Goal: Task Accomplishment & Management: Manage account settings

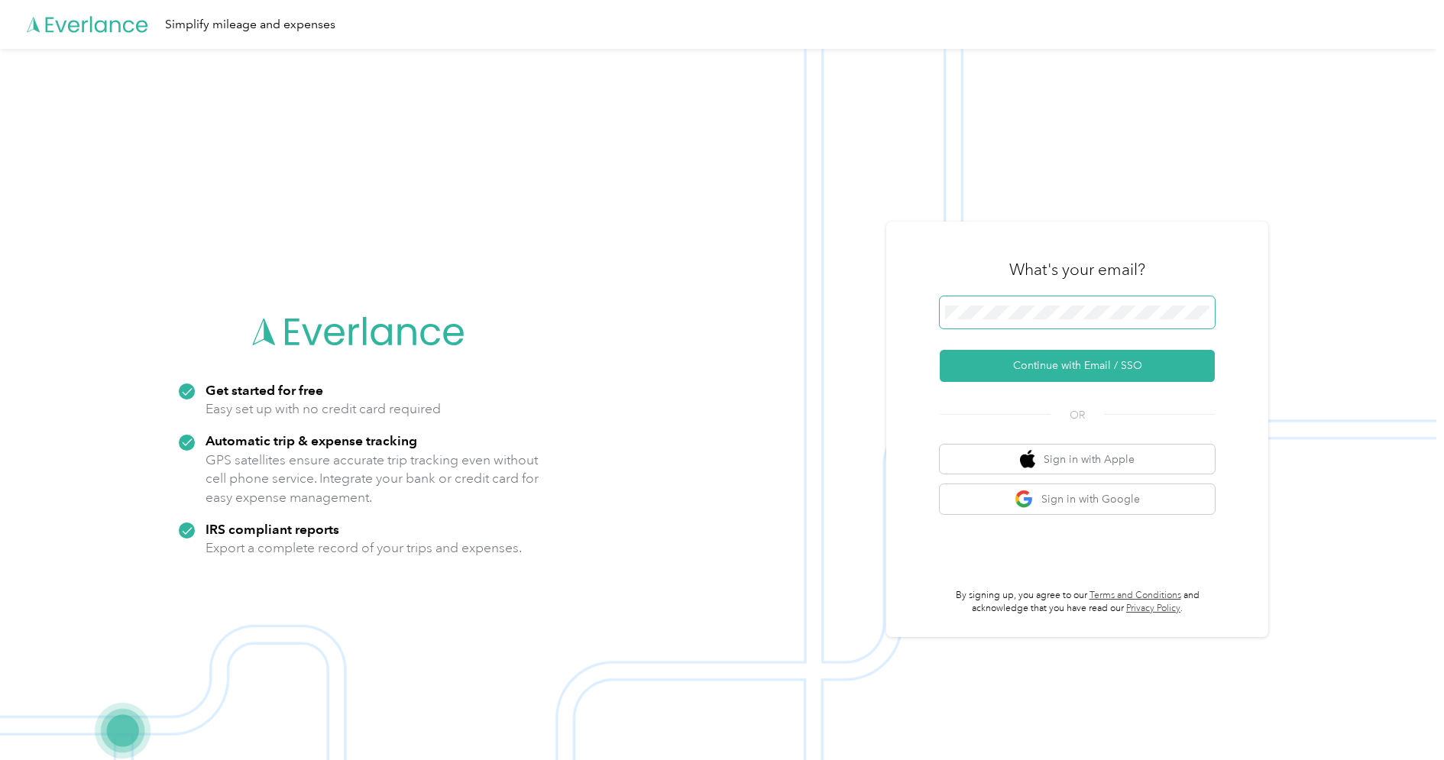
click at [1058, 326] on span at bounding box center [1077, 312] width 275 height 32
click at [1054, 358] on button "Continue with Email / SSO" at bounding box center [1077, 366] width 275 height 32
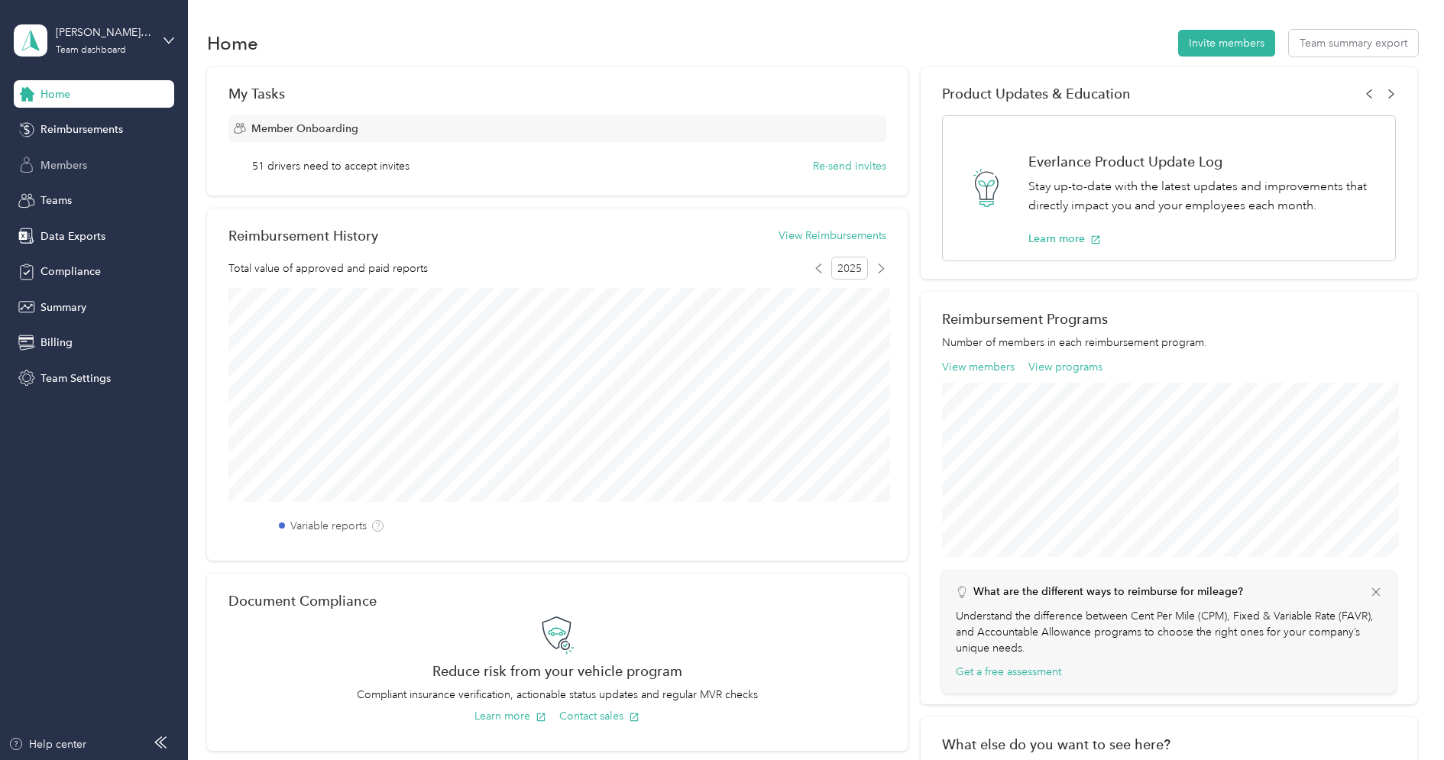
click at [70, 166] on span "Members" at bounding box center [63, 165] width 47 height 16
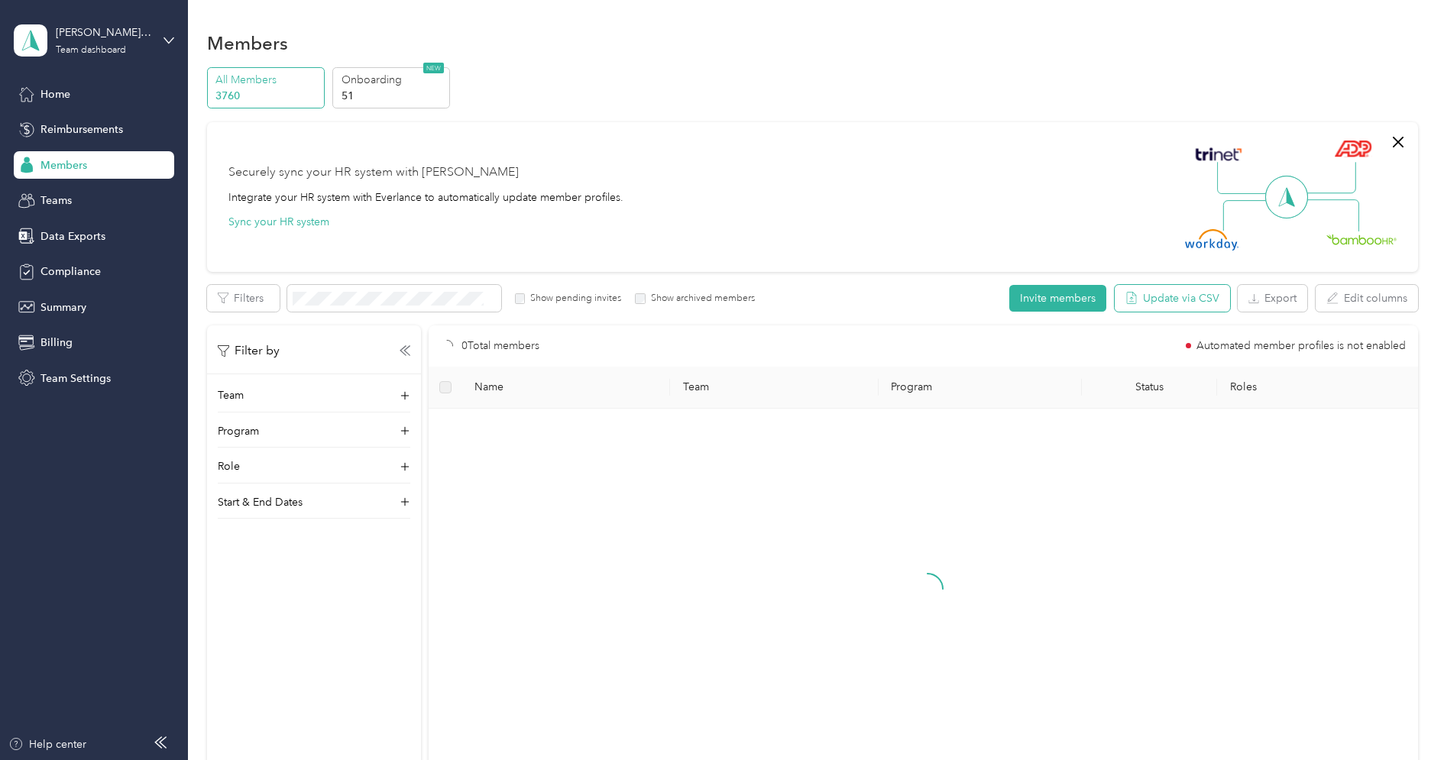
click at [1165, 297] on button "Update via CSV" at bounding box center [1172, 298] width 115 height 27
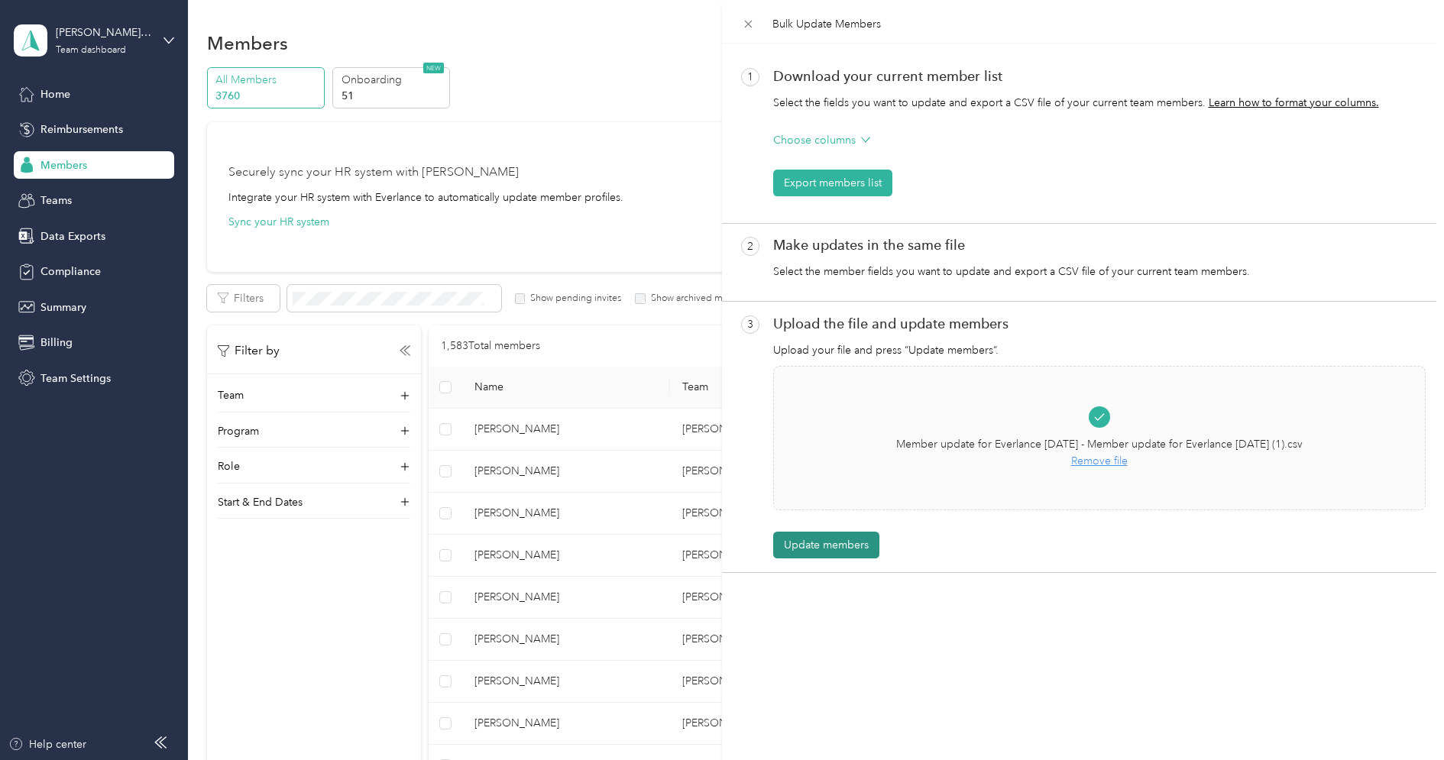
click at [845, 546] on button "Update members" at bounding box center [826, 545] width 106 height 27
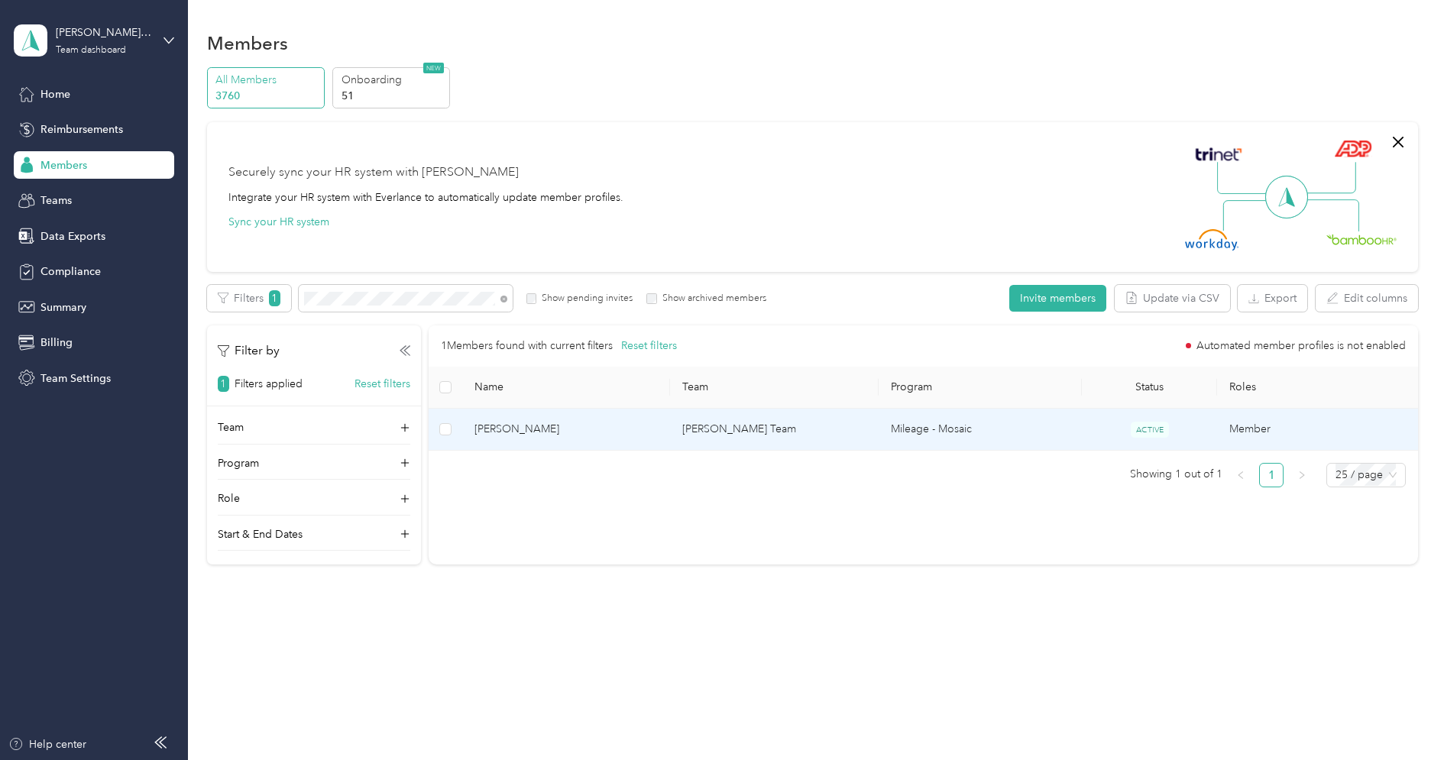
click at [638, 434] on span "[PERSON_NAME]" at bounding box center [567, 429] width 184 height 17
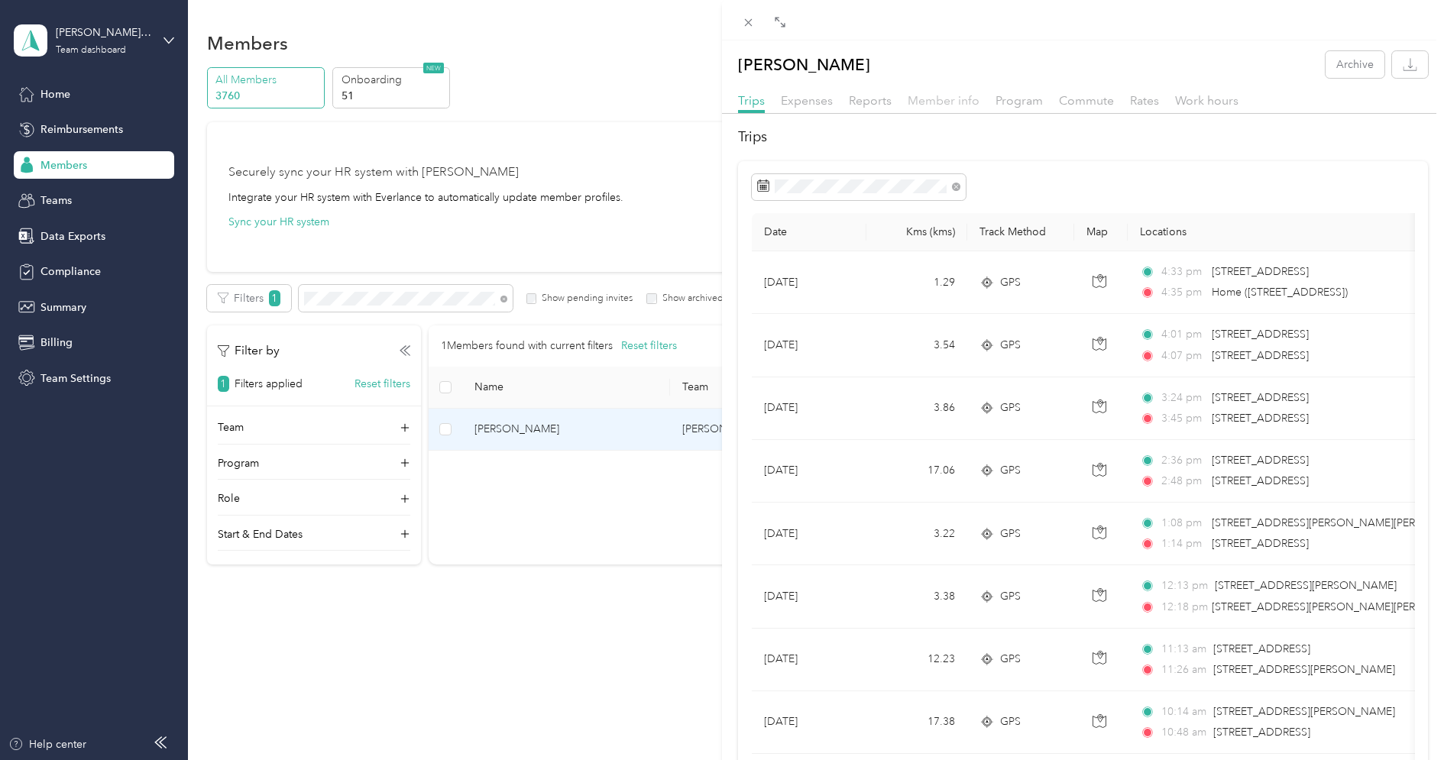
click at [950, 106] on span "Member info" at bounding box center [944, 100] width 72 height 15
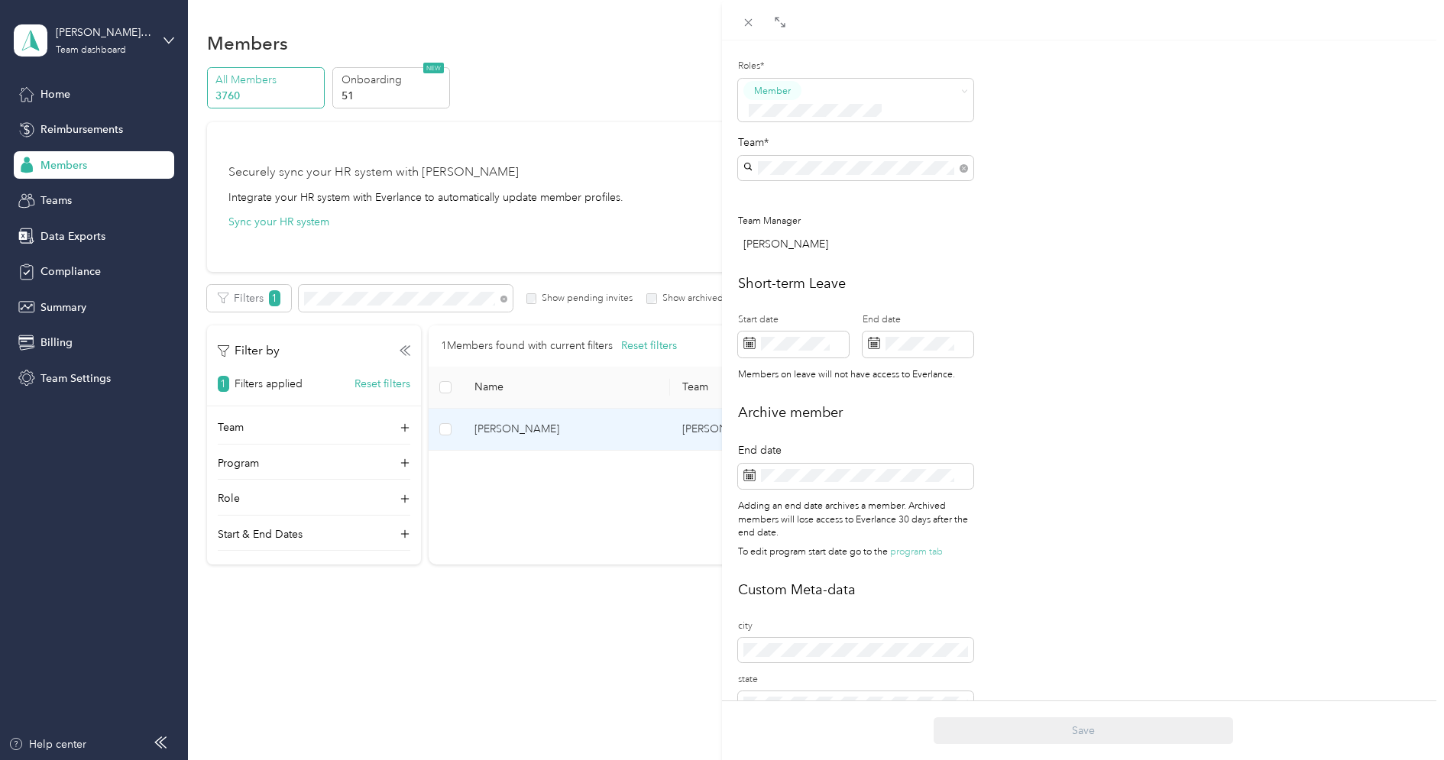
scroll to position [521, 0]
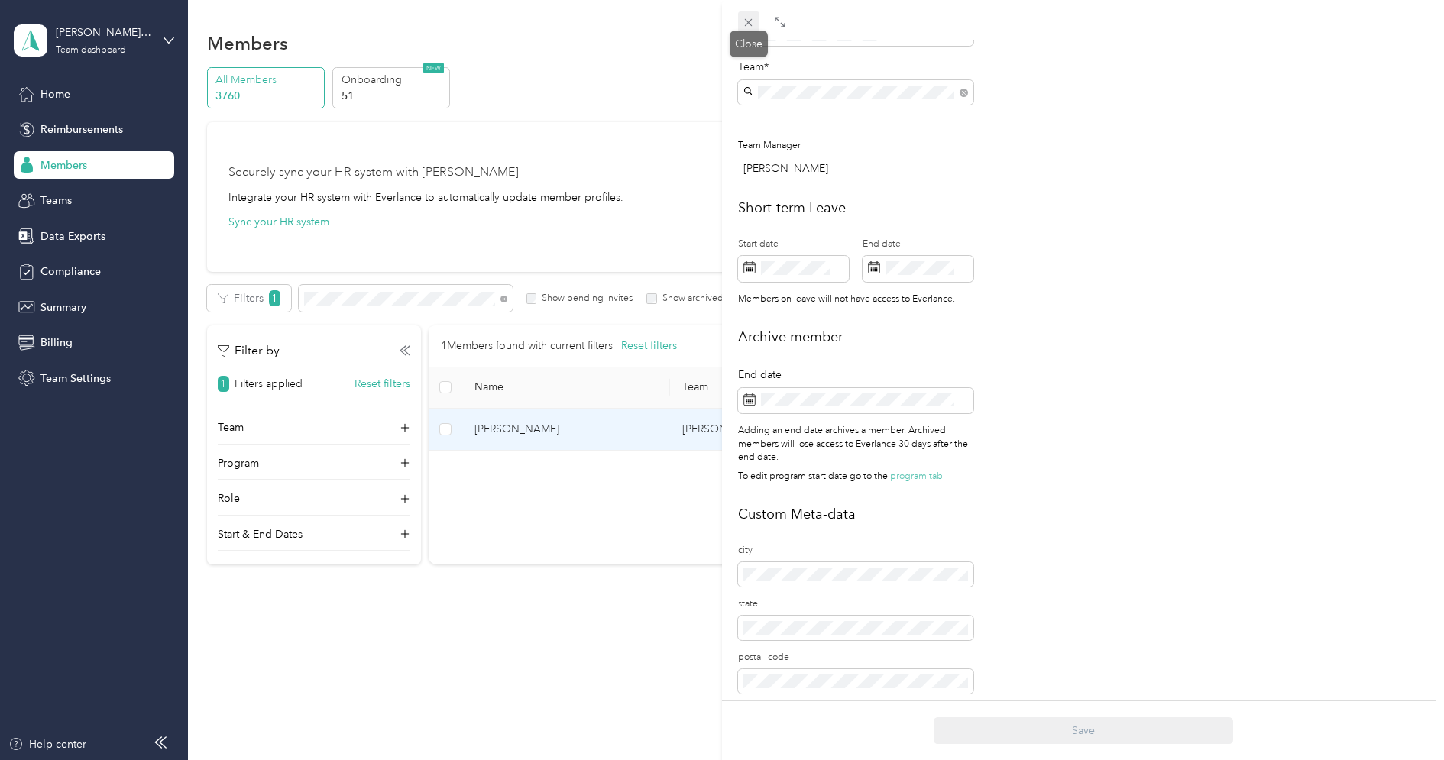
click at [740, 19] on span at bounding box center [748, 21] width 21 height 21
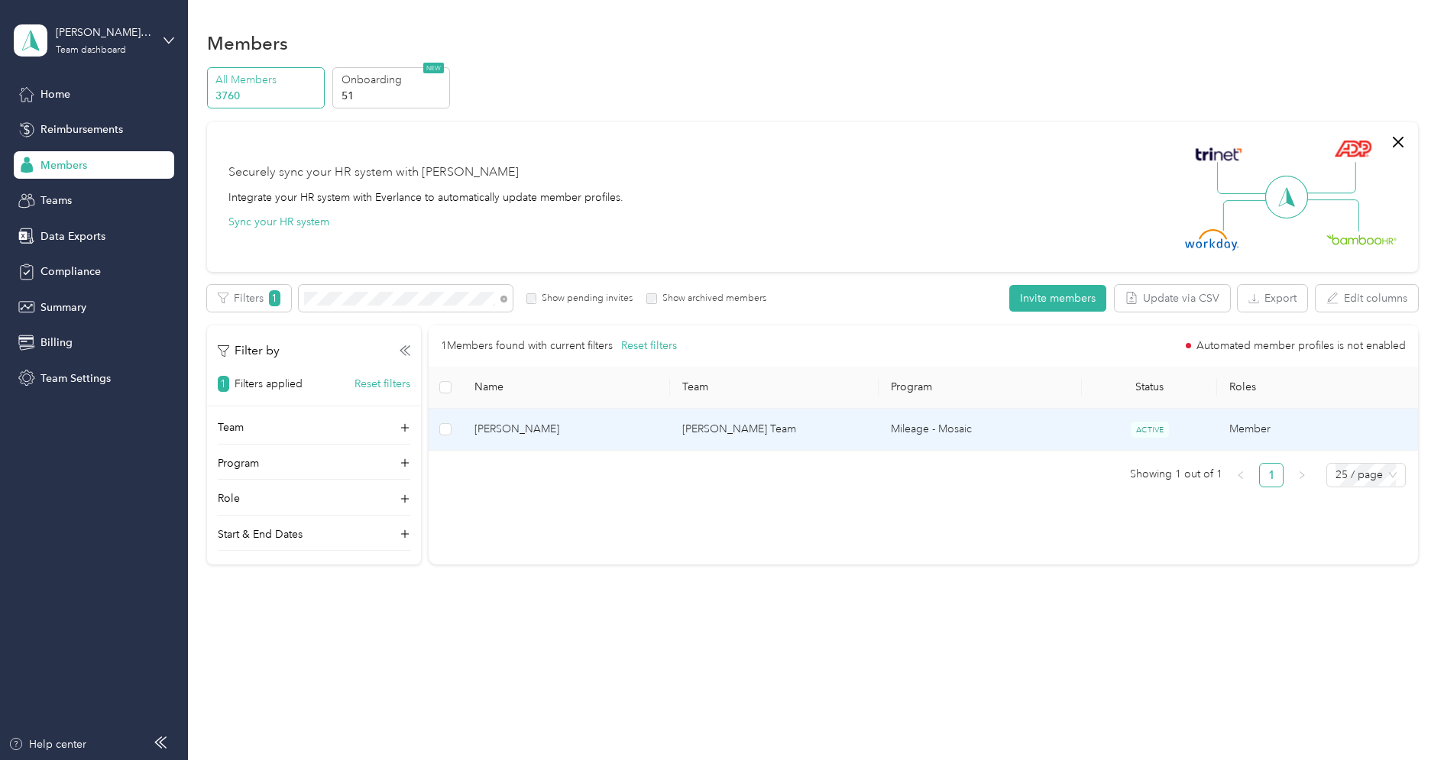
scroll to position [505, 0]
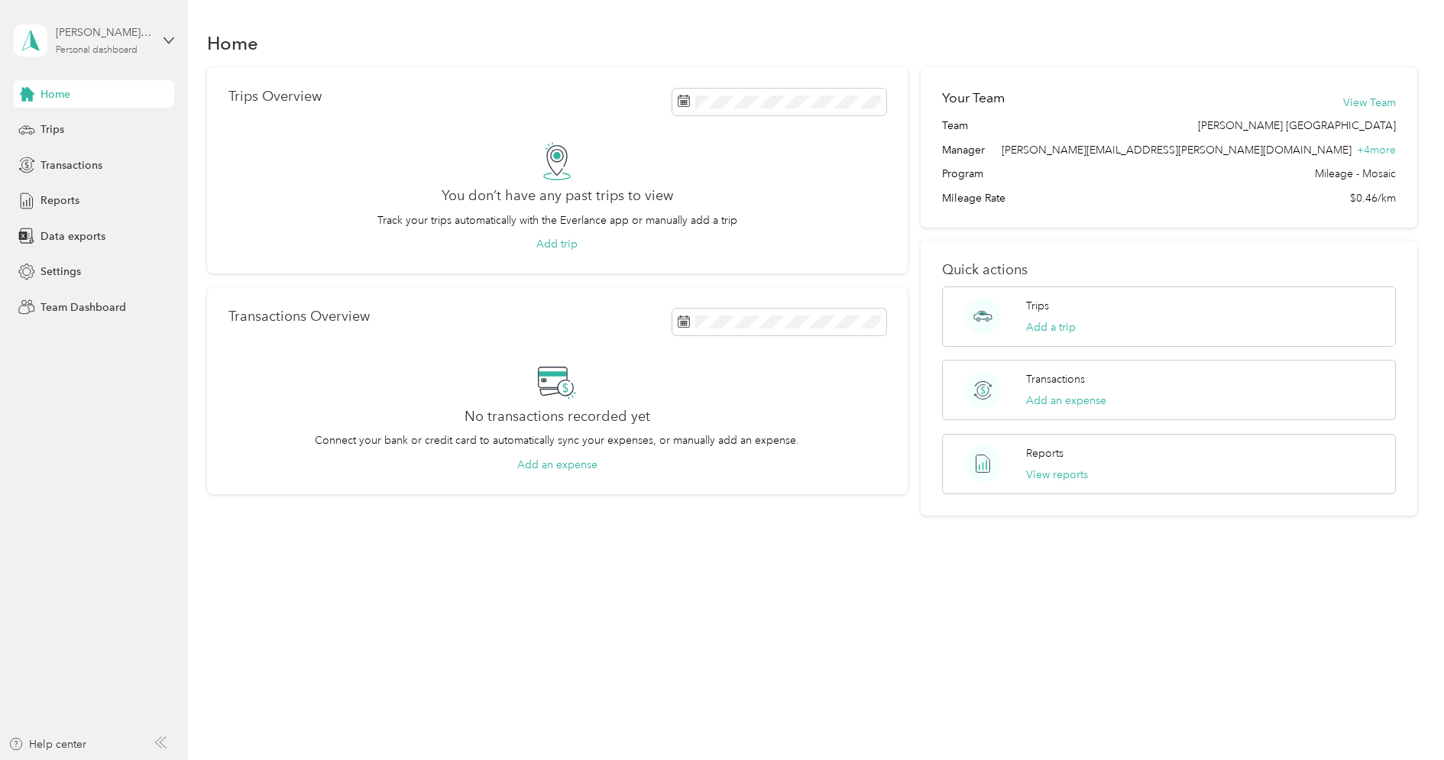
click at [112, 47] on div "Personal dashboard" at bounding box center [97, 50] width 82 height 9
click at [86, 190] on div "Log out" at bounding box center [217, 195] width 387 height 27
